Goal: Task Accomplishment & Management: Manage account settings

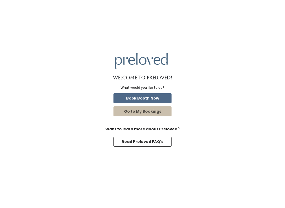
click at [157, 99] on button "Book Booth Now" at bounding box center [142, 98] width 58 height 10
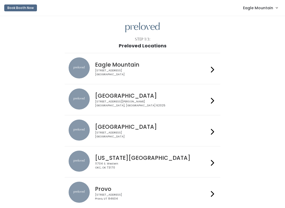
click at [258, 8] on span "Eagle Mountain" at bounding box center [258, 8] width 30 height 6
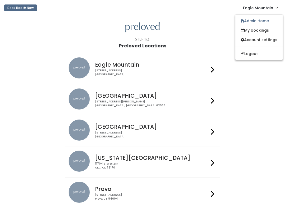
click at [253, 23] on link "Admin Home" at bounding box center [258, 20] width 47 height 9
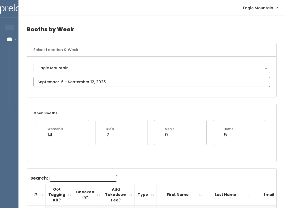
click at [83, 78] on input "text" at bounding box center [151, 82] width 236 height 10
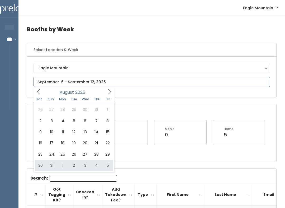
type input "August 30 to September 5"
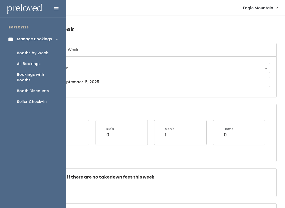
click at [25, 65] on div "All Bookings" at bounding box center [29, 64] width 24 height 6
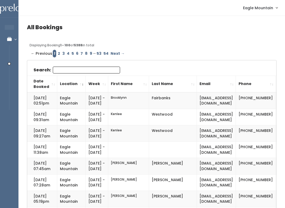
click at [70, 69] on input "Search:" at bounding box center [86, 70] width 67 height 7
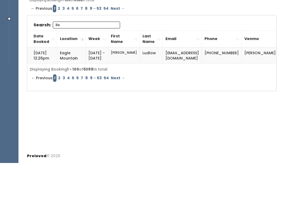
type input "B"
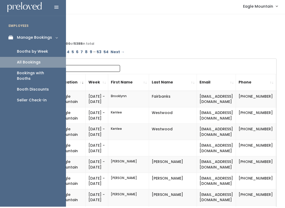
click at [25, 50] on div "Booths by Week" at bounding box center [32, 53] width 31 height 6
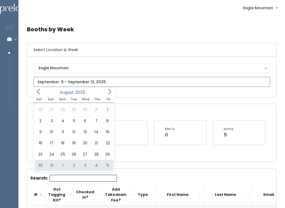
type input "August 30 to September 5"
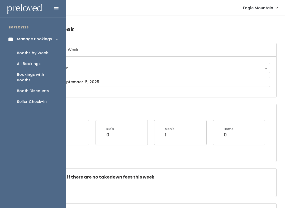
click at [25, 64] on div "All Bookings" at bounding box center [29, 64] width 24 height 6
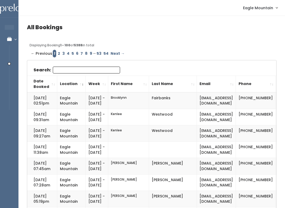
click at [72, 73] on input "Search:" at bounding box center [86, 70] width 67 height 7
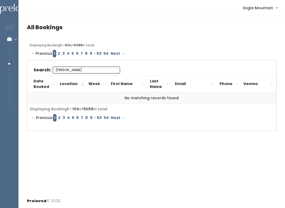
click at [65, 67] on input "[PERSON_NAME]" at bounding box center [86, 70] width 67 height 7
click at [60, 69] on input "[PERSON_NAME]" at bounding box center [86, 70] width 67 height 7
type input "[PERSON_NAME]"
